Goal: Information Seeking & Learning: Compare options

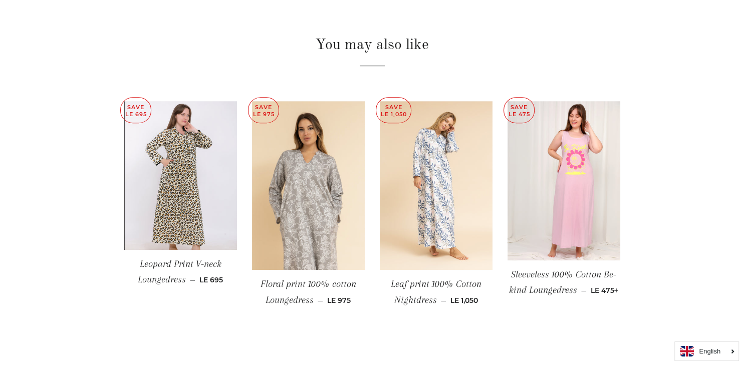
scroll to position [635, 0]
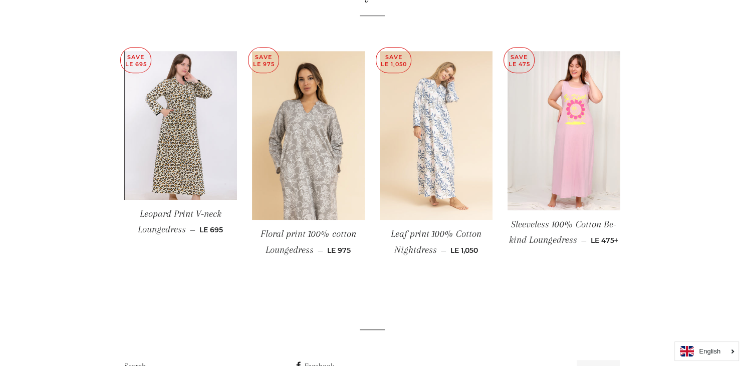
click at [415, 186] on img at bounding box center [436, 135] width 113 height 169
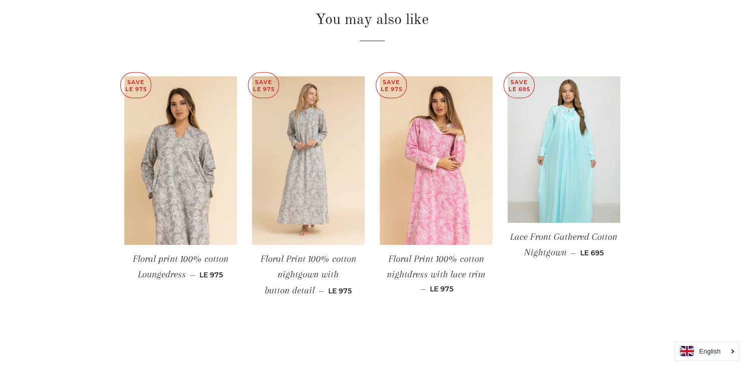
scroll to position [687, 0]
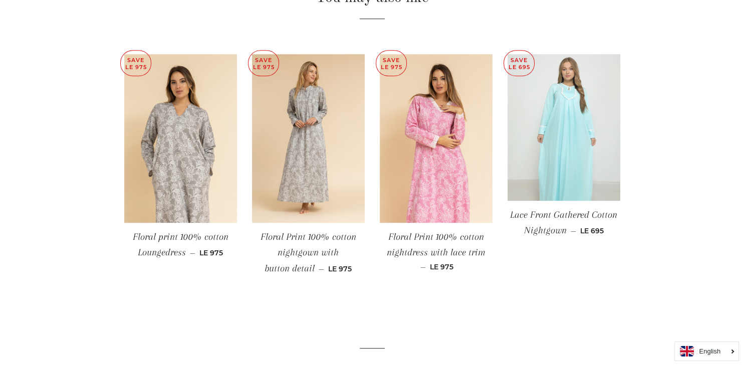
click at [563, 151] on img at bounding box center [563, 127] width 113 height 147
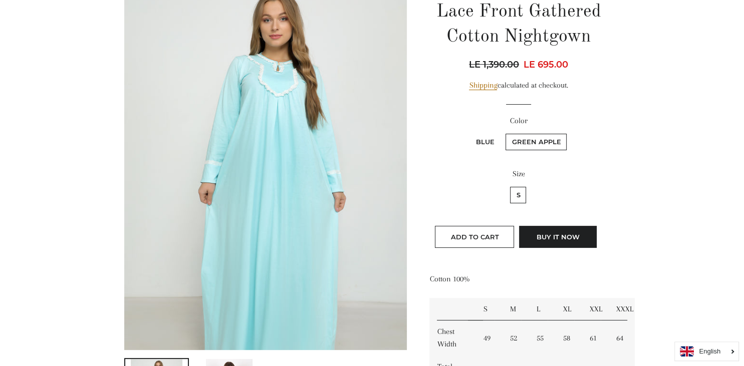
scroll to position [158, 0]
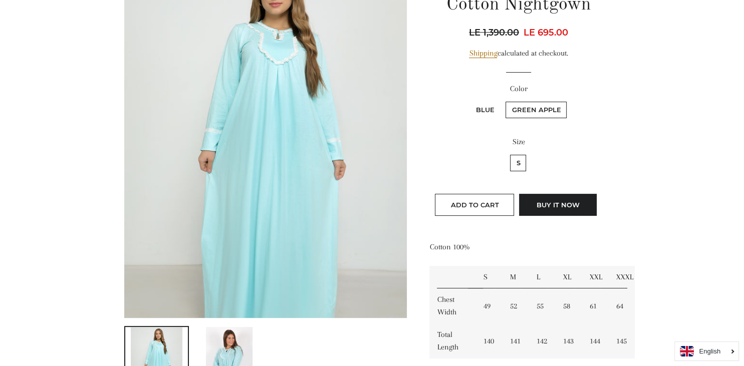
click at [239, 346] on img at bounding box center [229, 361] width 46 height 68
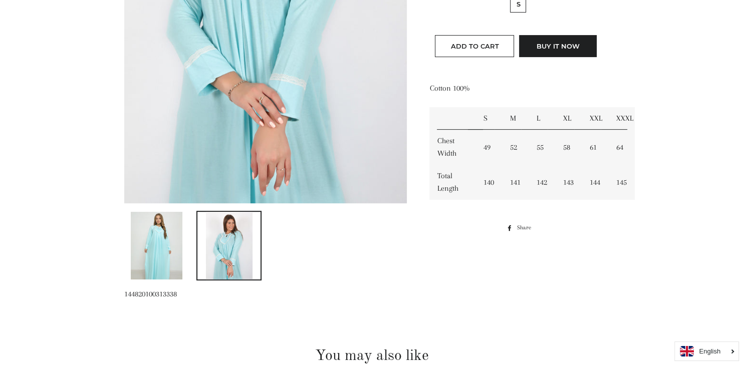
click at [171, 253] on img at bounding box center [157, 246] width 52 height 68
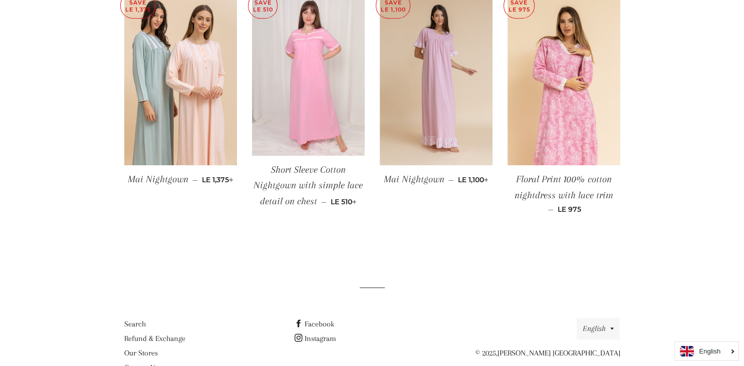
scroll to position [666, 0]
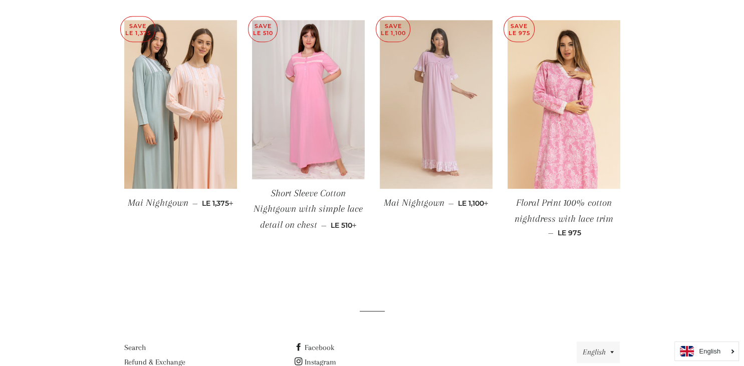
click at [422, 143] on img at bounding box center [436, 104] width 113 height 169
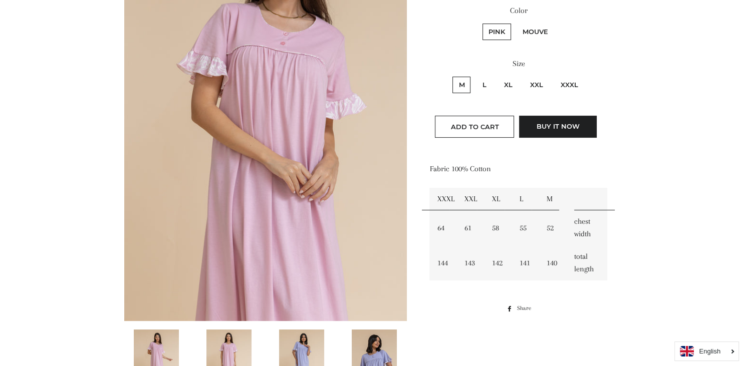
scroll to position [370, 0]
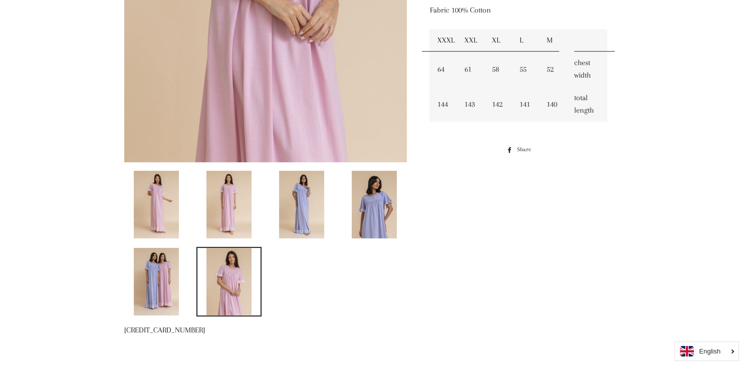
click at [362, 198] on img at bounding box center [374, 205] width 45 height 68
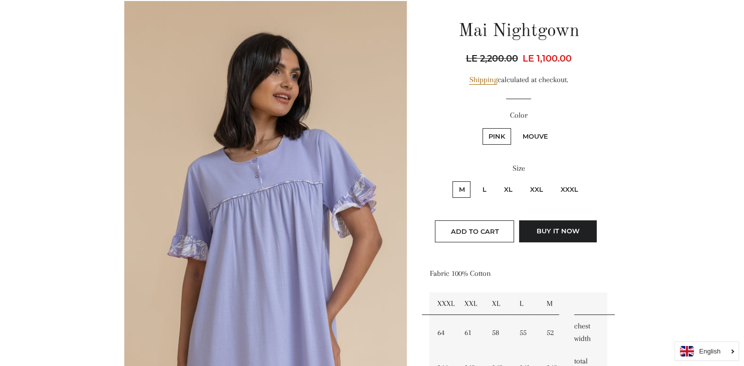
scroll to position [319, 0]
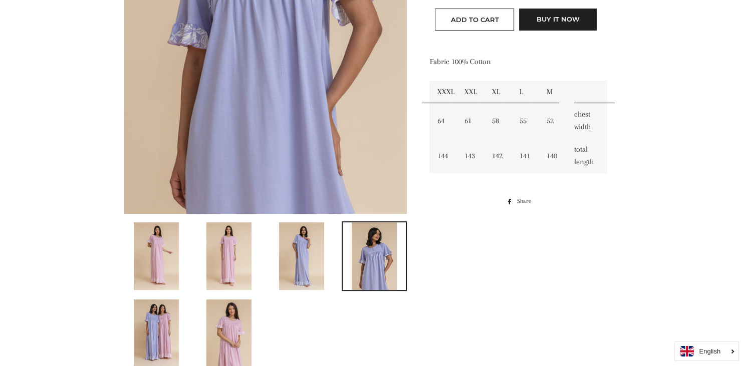
click at [171, 254] on img at bounding box center [156, 256] width 45 height 68
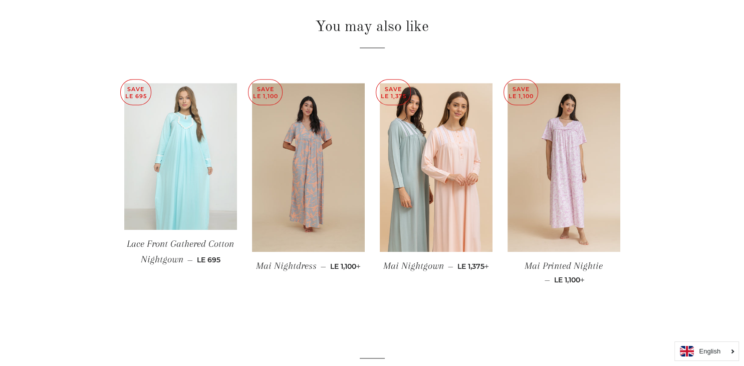
scroll to position [729, 0]
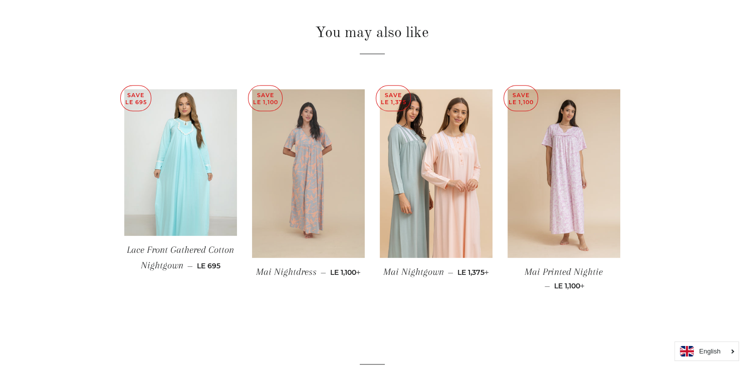
click at [279, 229] on img at bounding box center [308, 173] width 113 height 169
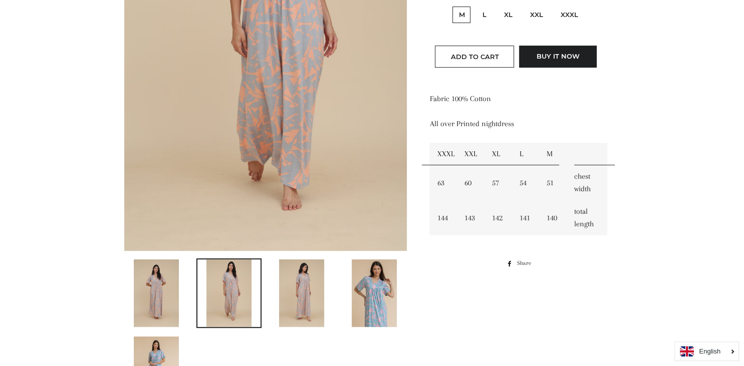
scroll to position [317, 0]
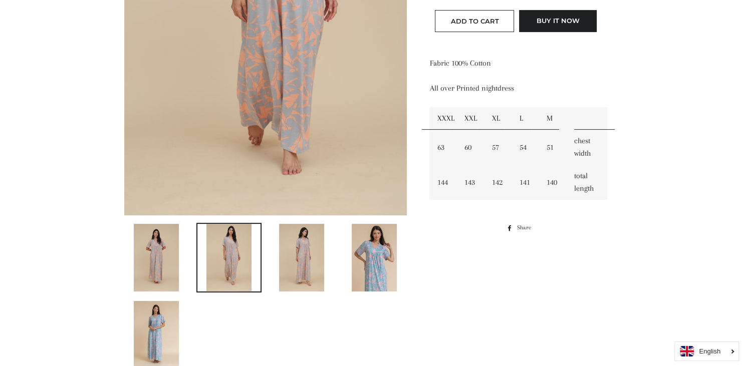
click at [365, 246] on img at bounding box center [374, 258] width 45 height 68
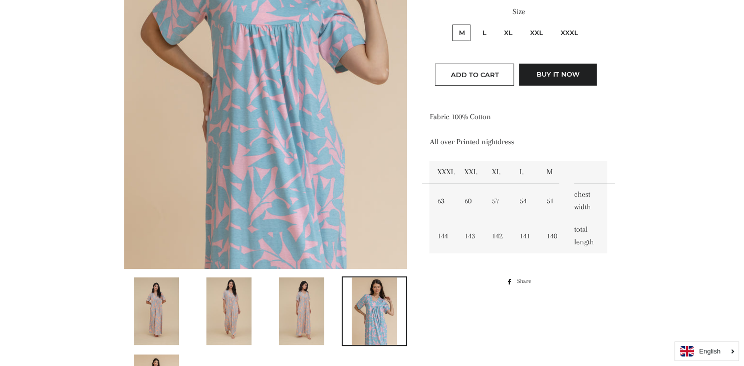
scroll to position [476, 0]
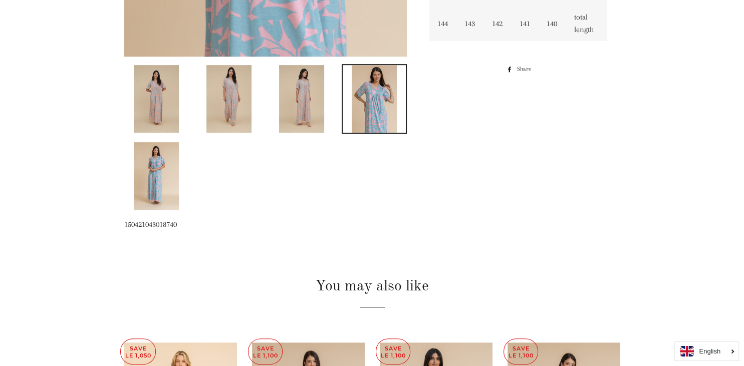
click at [230, 117] on img at bounding box center [228, 99] width 45 height 68
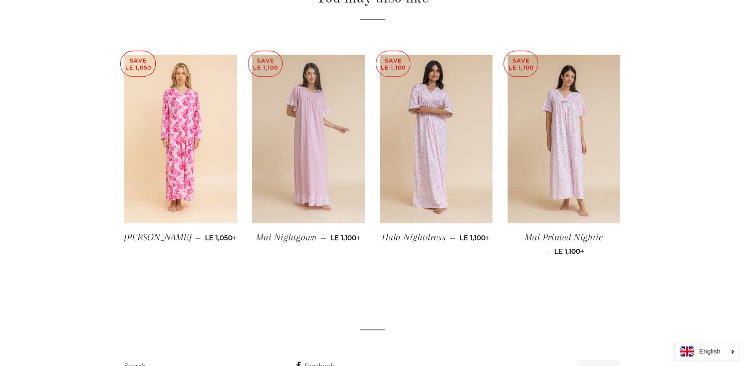
scroll to position [835, 0]
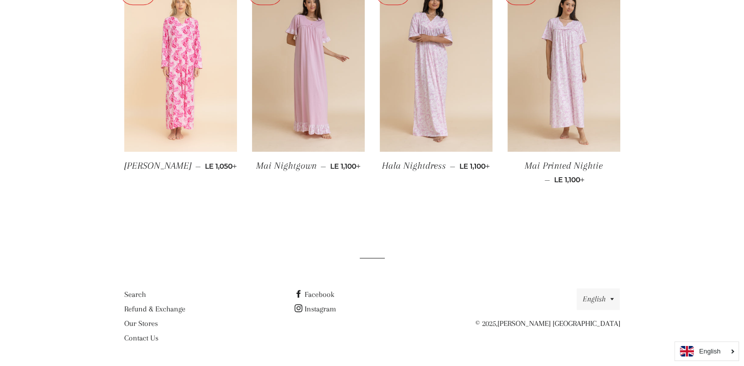
click at [183, 81] on img at bounding box center [180, 67] width 113 height 169
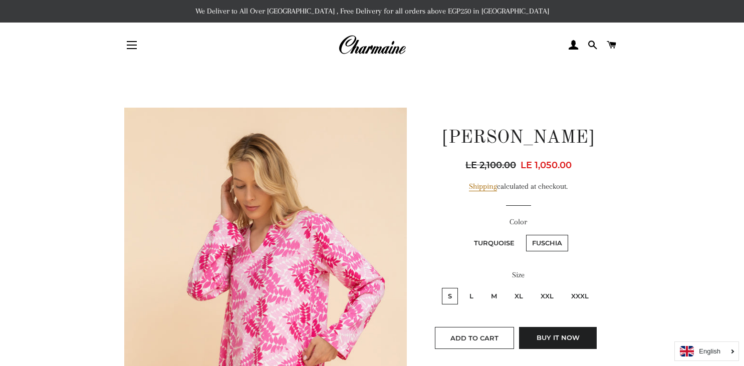
scroll to position [264, 0]
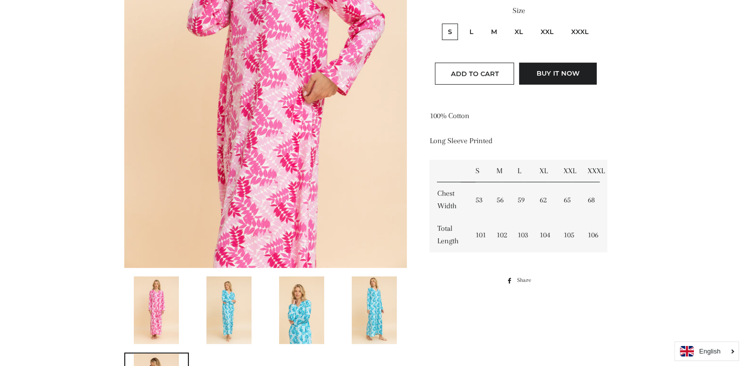
click at [306, 322] on img at bounding box center [301, 310] width 45 height 68
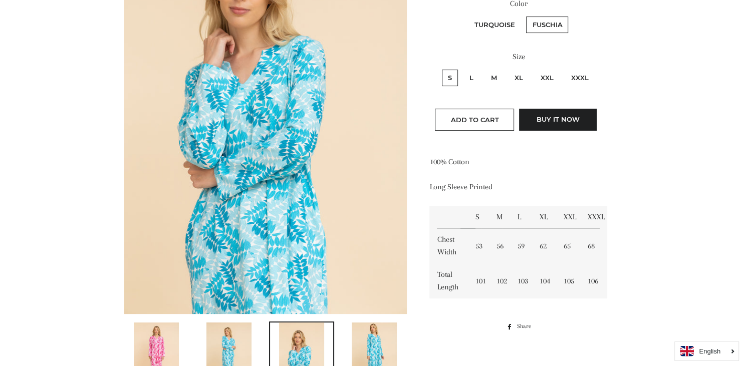
scroll to position [371, 0]
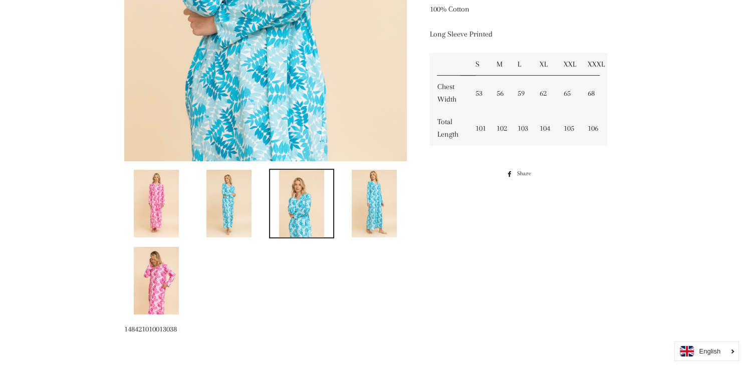
click at [374, 198] on img at bounding box center [374, 204] width 45 height 68
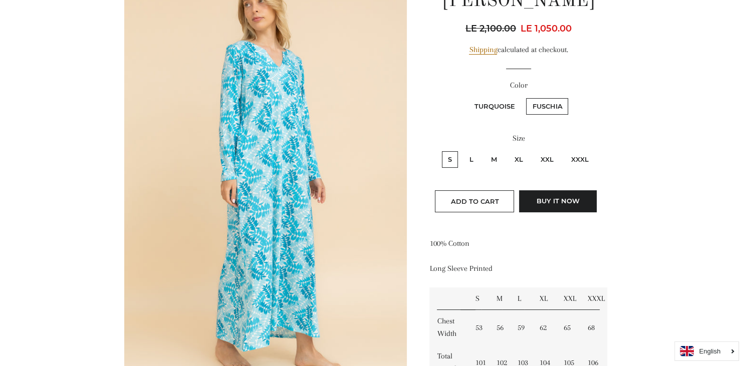
scroll to position [107, 0]
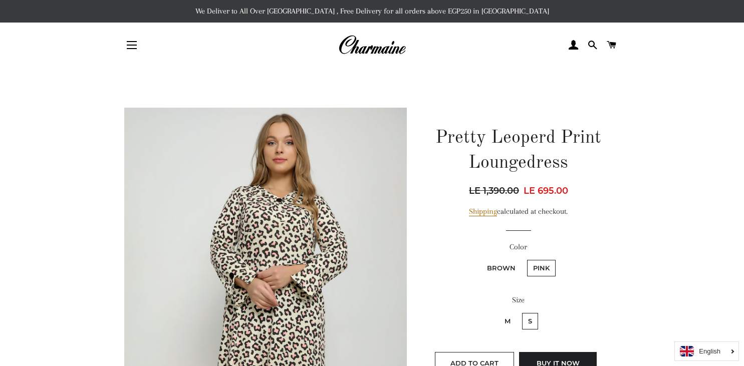
scroll to position [635, 0]
